Goal: Transaction & Acquisition: Purchase product/service

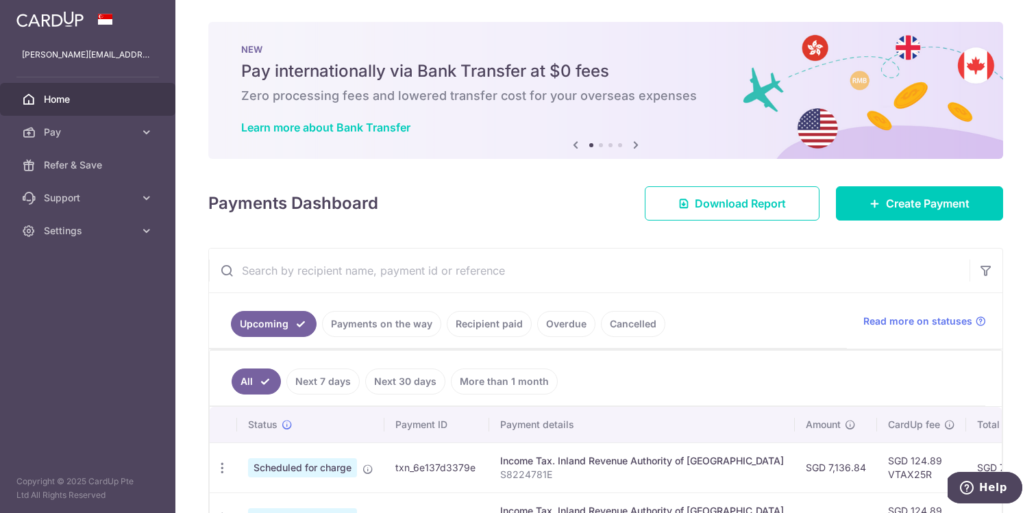
scroll to position [297, 0]
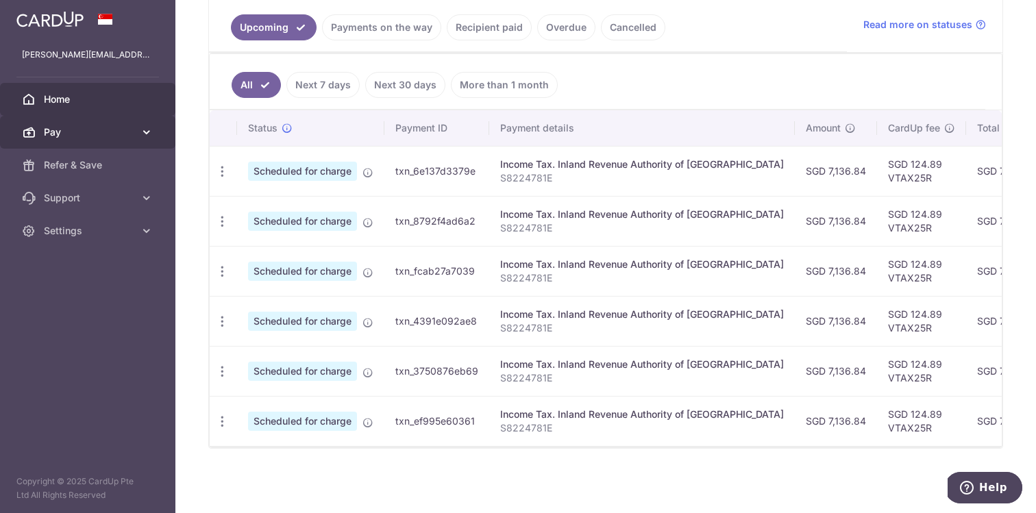
click at [145, 130] on icon at bounding box center [147, 132] width 14 height 14
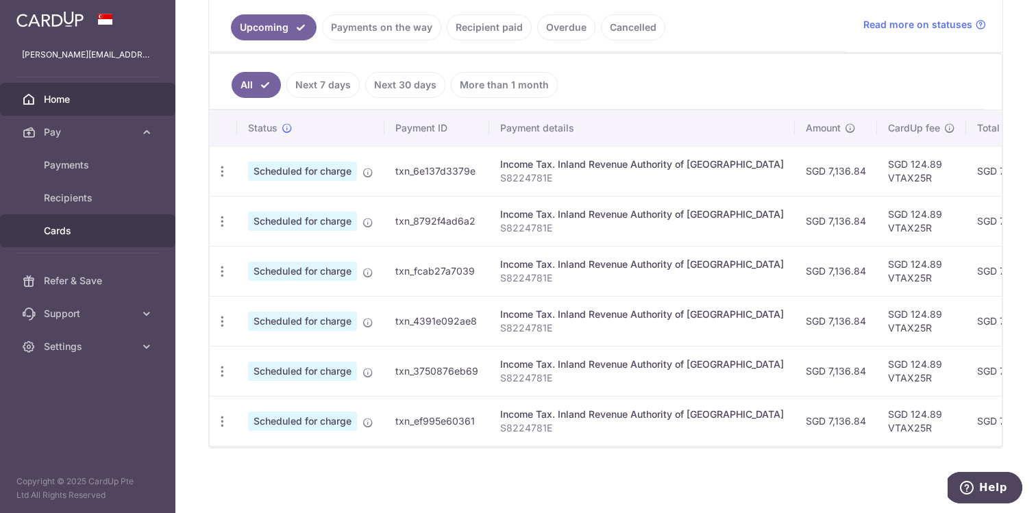
click at [84, 234] on span "Cards" at bounding box center [89, 231] width 90 height 14
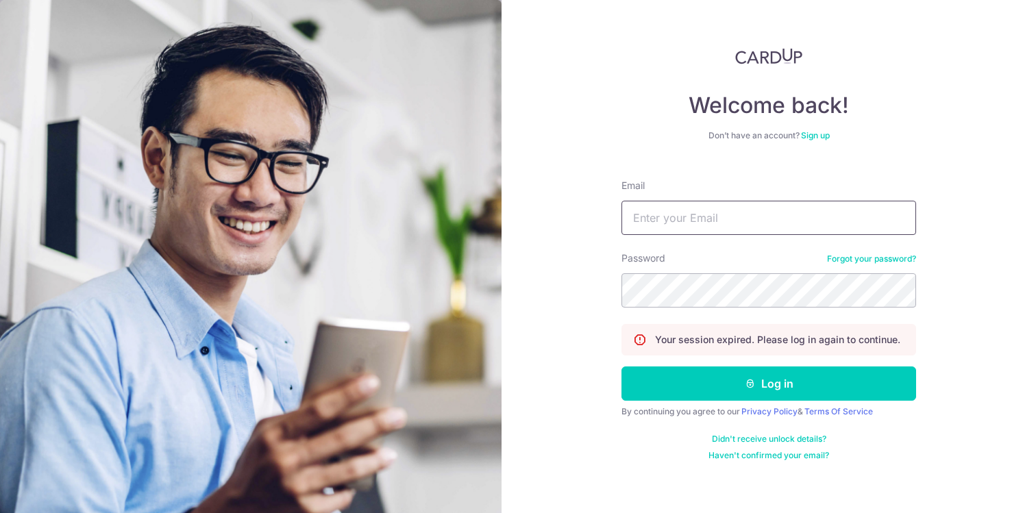
click at [703, 224] on input "Email" at bounding box center [769, 218] width 295 height 34
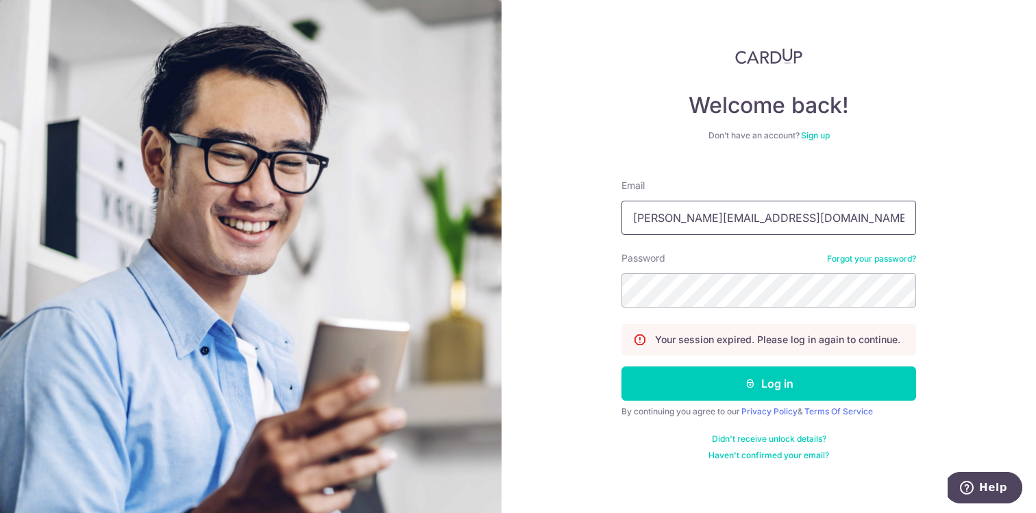
type input "[PERSON_NAME][EMAIL_ADDRESS][DOMAIN_NAME]"
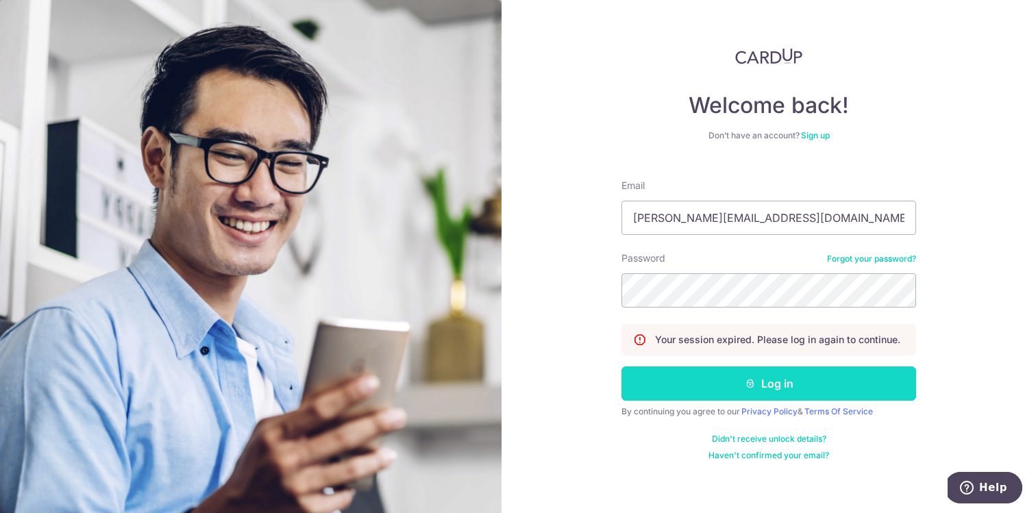
click at [807, 391] on button "Log in" at bounding box center [769, 384] width 295 height 34
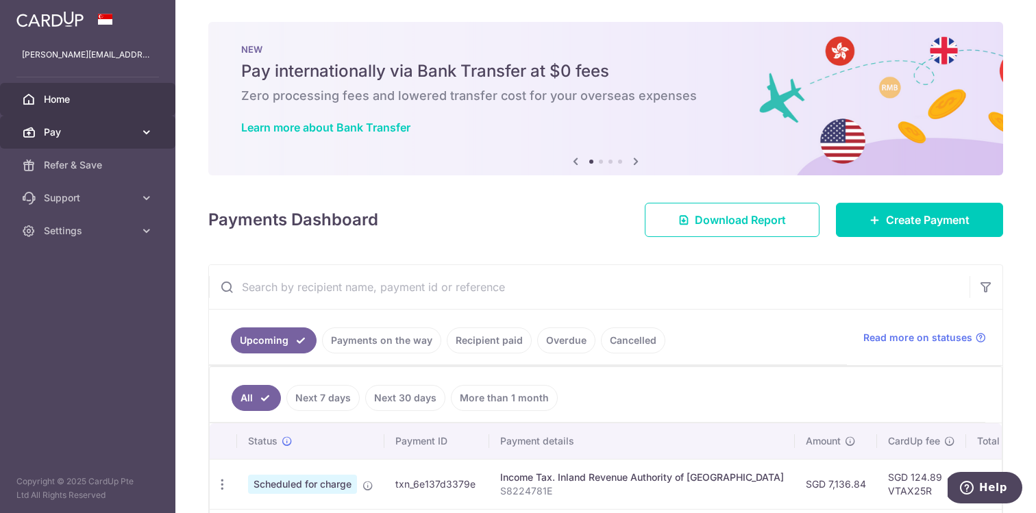
click at [159, 125] on link "Pay" at bounding box center [87, 132] width 175 height 33
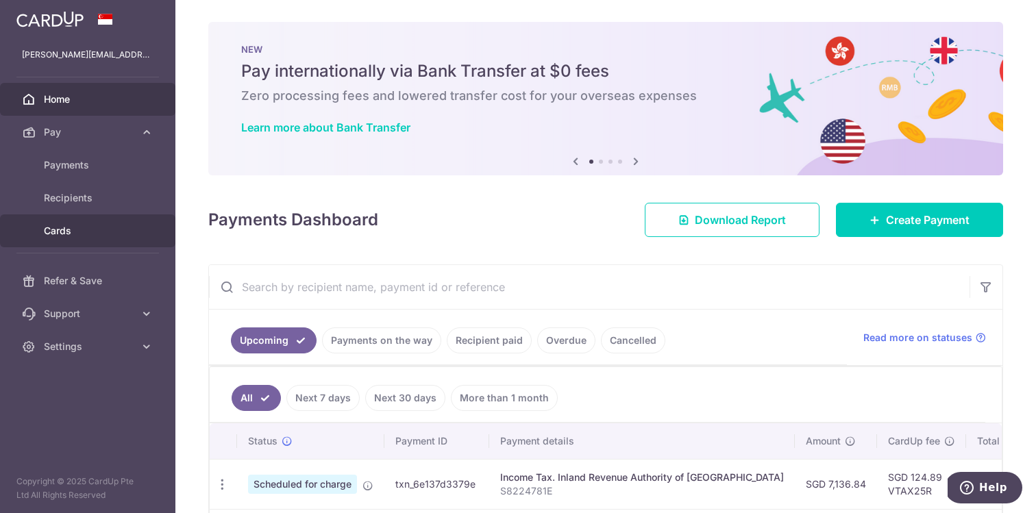
click at [121, 228] on span "Cards" at bounding box center [89, 231] width 90 height 14
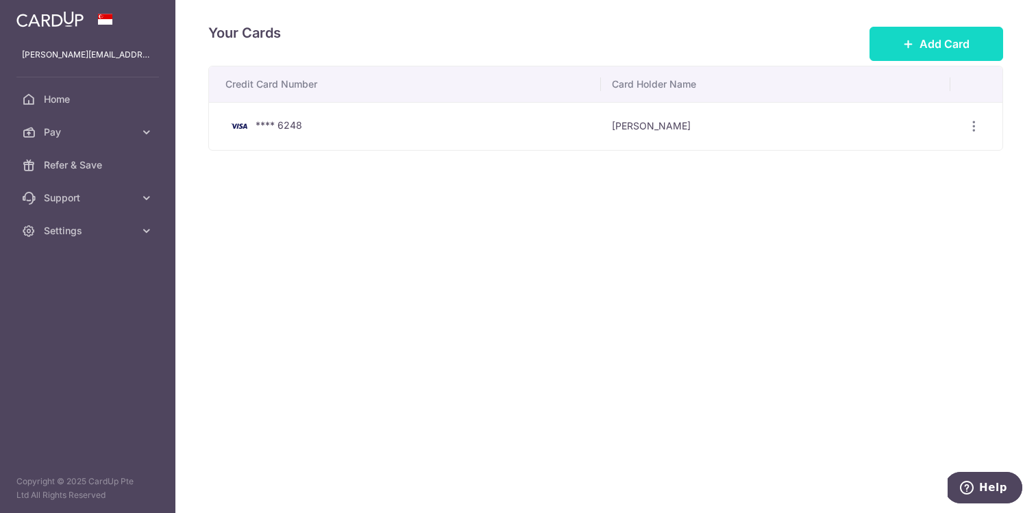
click at [920, 38] on span "Add Card" at bounding box center [945, 44] width 50 height 16
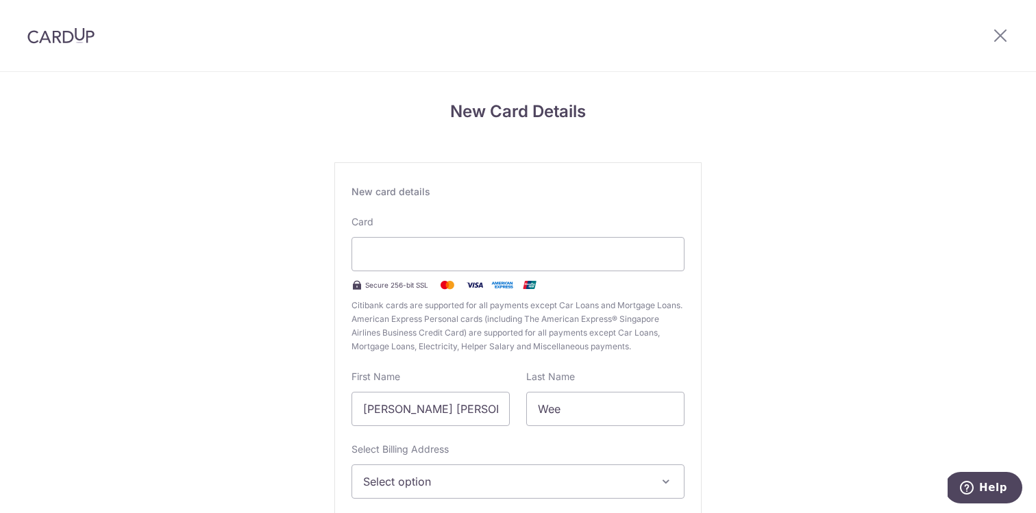
scroll to position [134, 0]
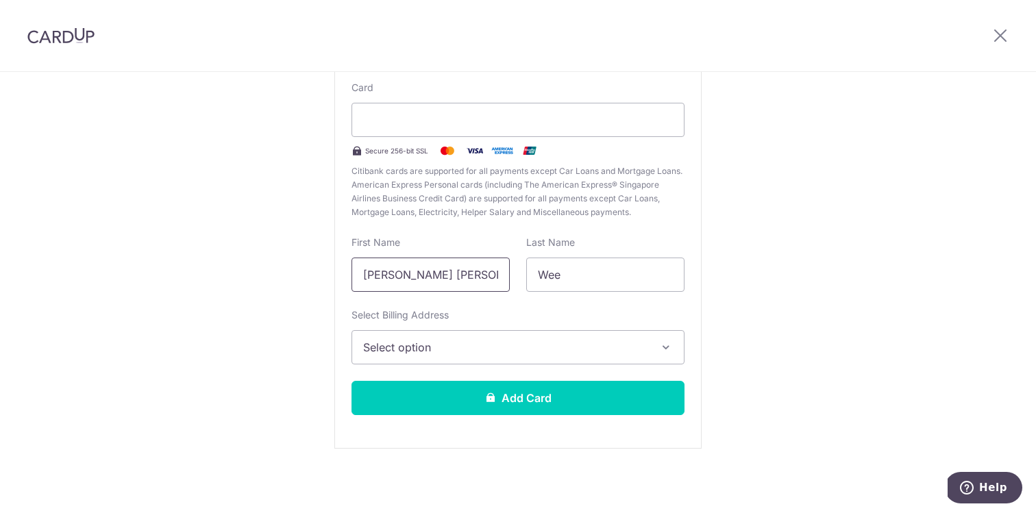
drag, startPoint x: 430, startPoint y: 279, endPoint x: 112, endPoint y: 284, distance: 318.1
click at [112, 284] on div "New Card Details New card details Card Secure 256-bit SSL Citibank cards are su…" at bounding box center [518, 226] width 1036 height 576
type input "Alvin"
click at [515, 341] on span "Select option" at bounding box center [505, 347] width 285 height 16
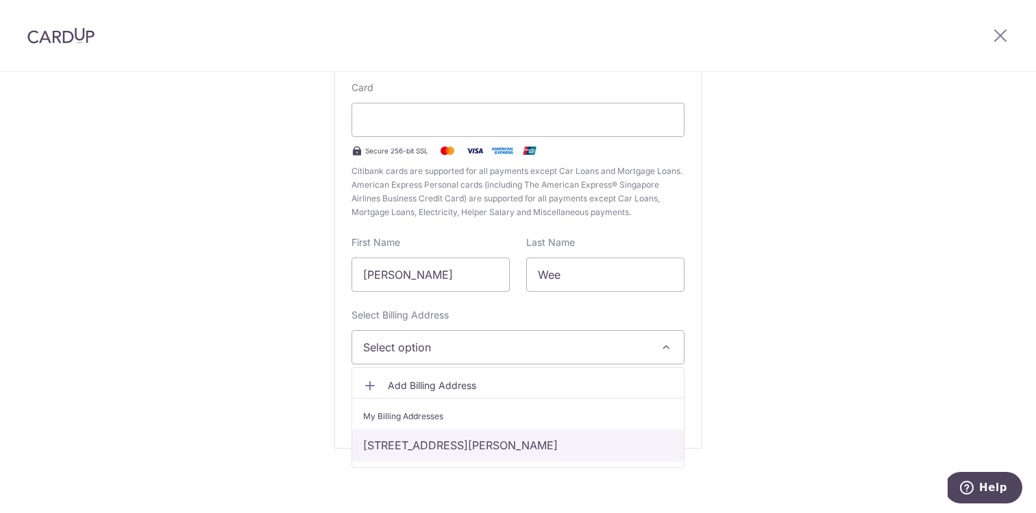
click at [504, 447] on link "10E Braddell Hill #19-20, Singapore, Singapore-579724" at bounding box center [518, 445] width 332 height 33
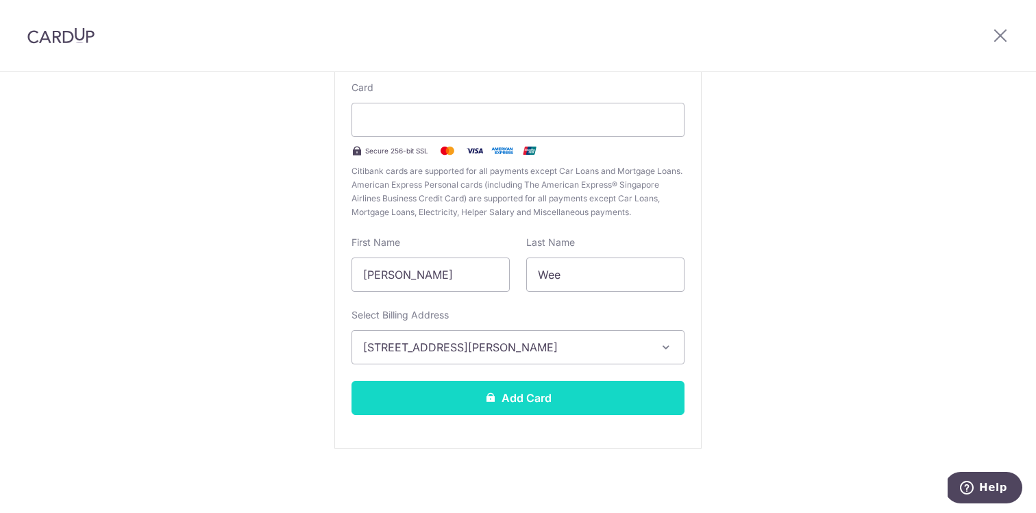
click at [500, 412] on button "Add Card" at bounding box center [518, 398] width 333 height 34
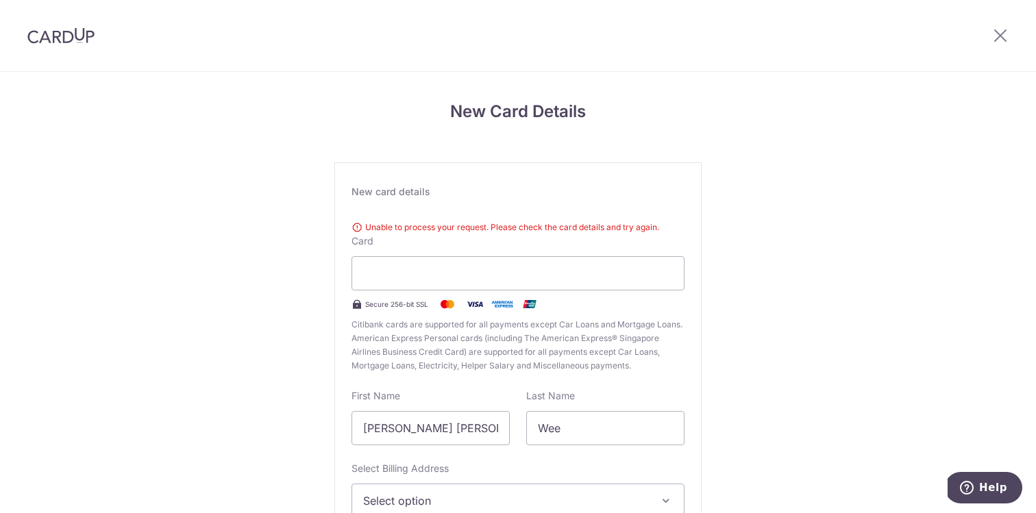
click at [437, 230] on div "Unable to process your request. Please check the card details and try again." at bounding box center [518, 228] width 333 height 14
click at [998, 38] on icon at bounding box center [1001, 35] width 16 height 17
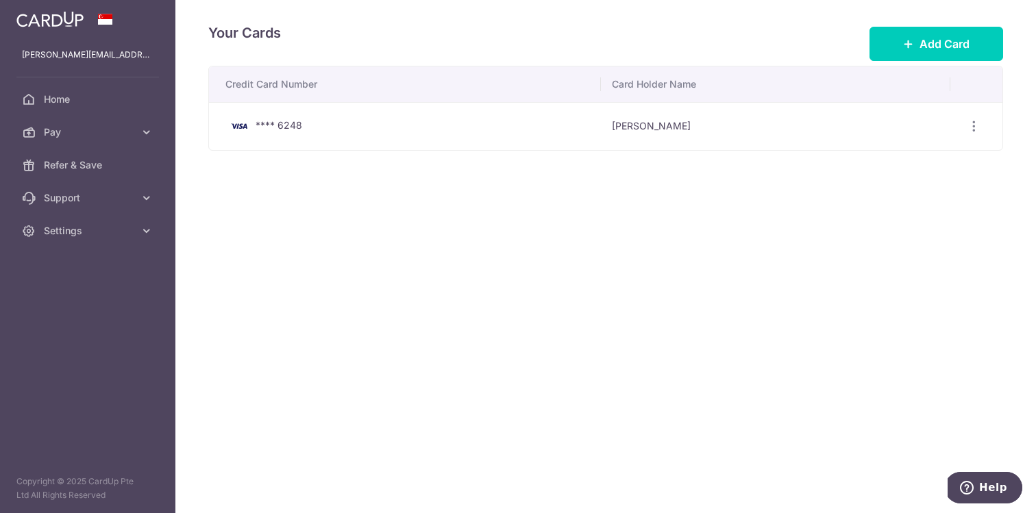
click at [235, 124] on img at bounding box center [239, 126] width 27 height 16
click at [979, 490] on span "Help" at bounding box center [969, 488] width 19 height 14
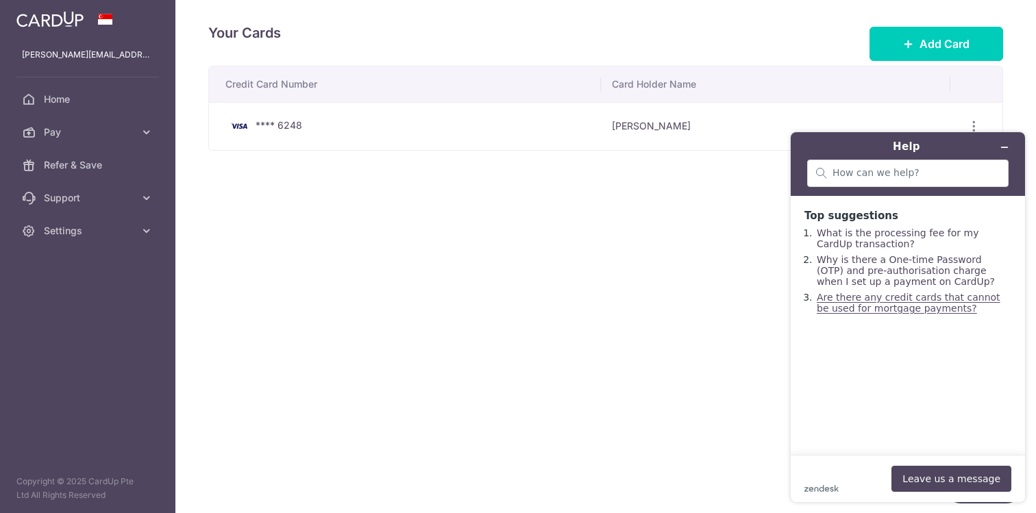
click at [866, 308] on link "Are there any credit cards that cannot be used for mortgage payments?" at bounding box center [909, 303] width 184 height 22
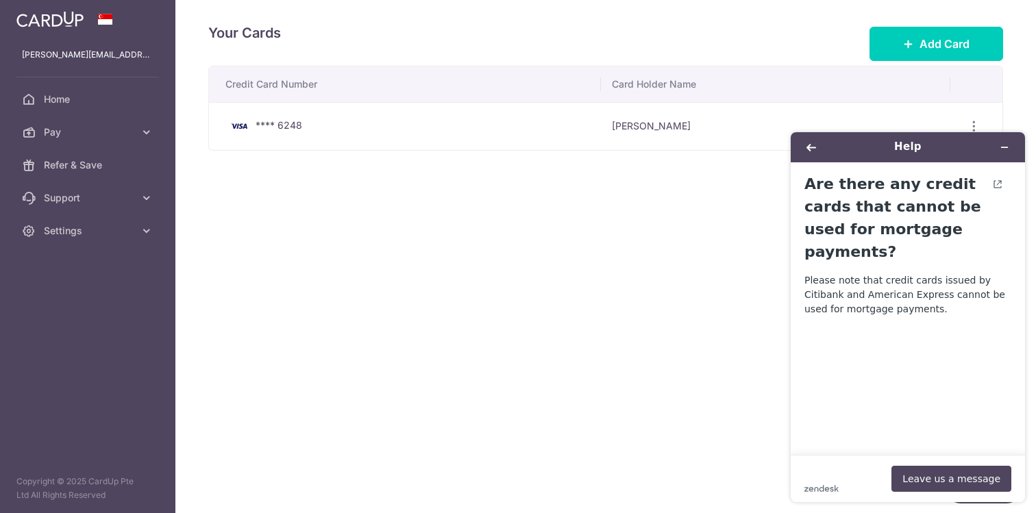
click at [585, 269] on div "Your Cards Add Card Credit Card Number Card Holder Name **** 6248 Alvin Wee Vie…" at bounding box center [605, 256] width 861 height 513
click at [75, 130] on span "Pay" at bounding box center [89, 132] width 90 height 14
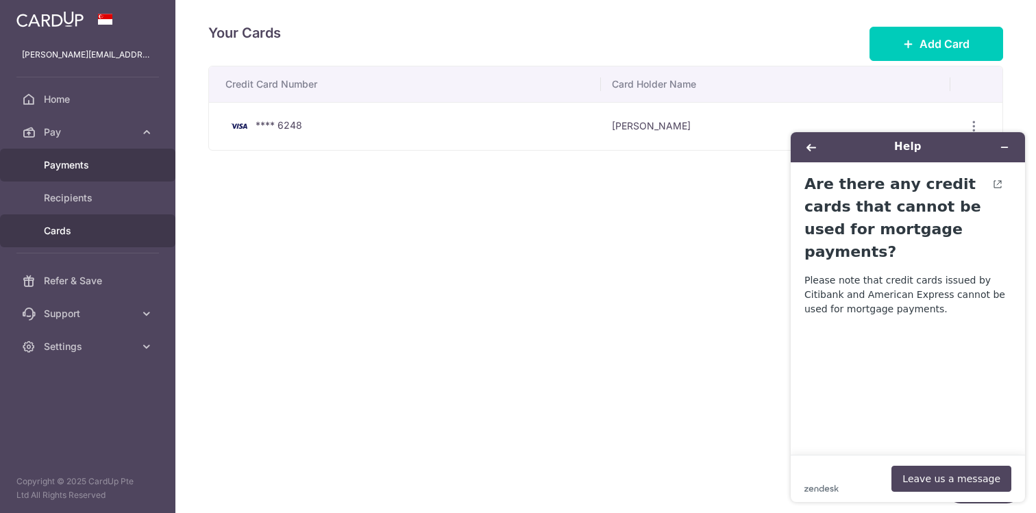
click at [77, 163] on span "Payments" at bounding box center [89, 165] width 90 height 14
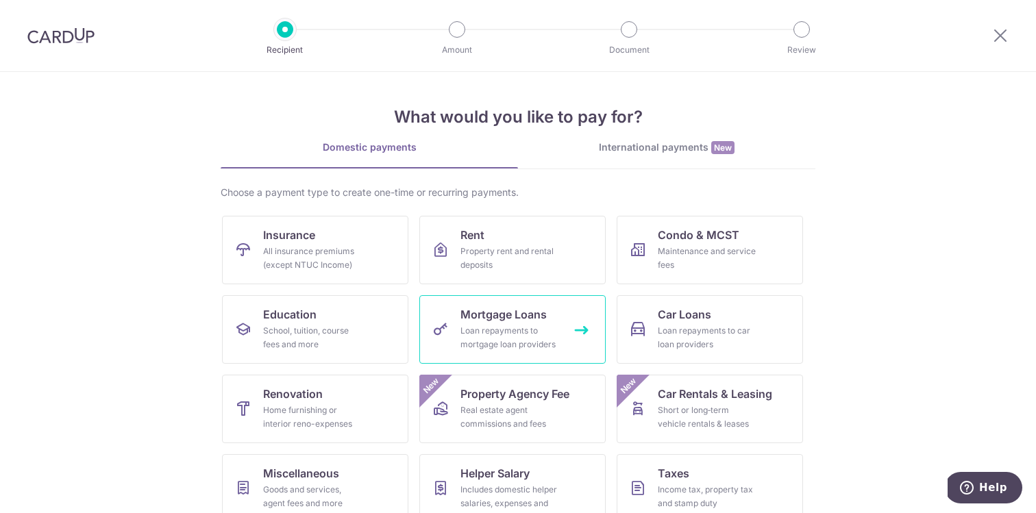
click at [536, 321] on span "Mortgage Loans" at bounding box center [504, 314] width 86 height 16
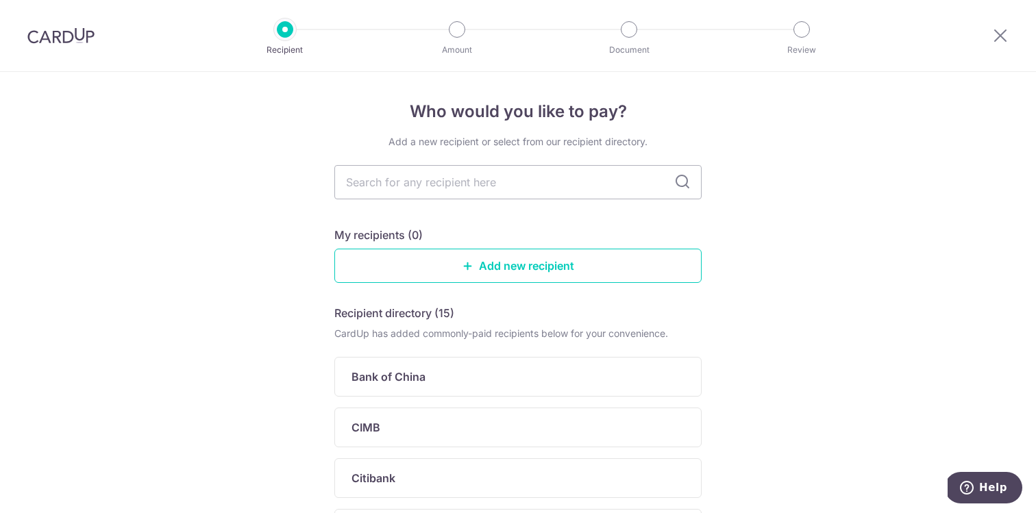
click at [76, 32] on img at bounding box center [60, 35] width 67 height 16
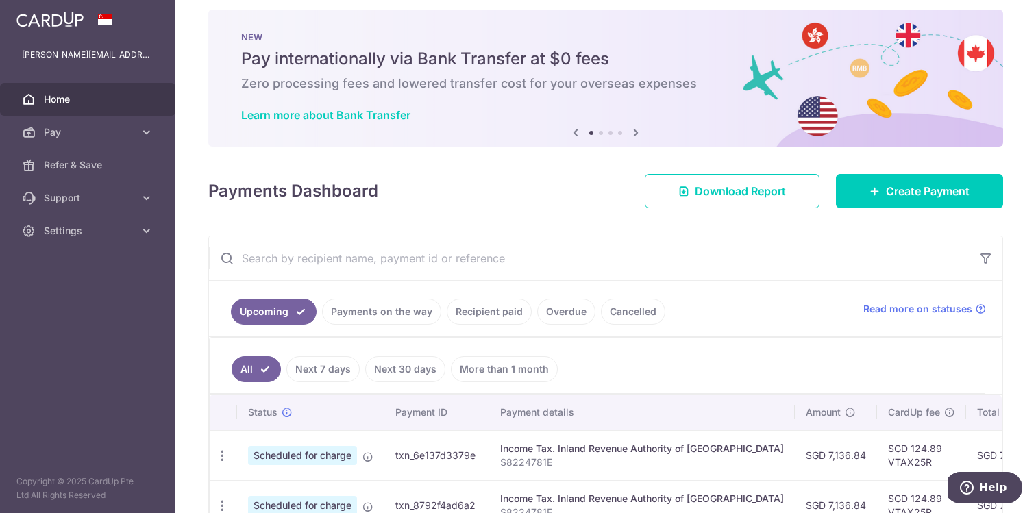
scroll to position [10, 0]
